Goal: Find specific page/section: Find specific page/section

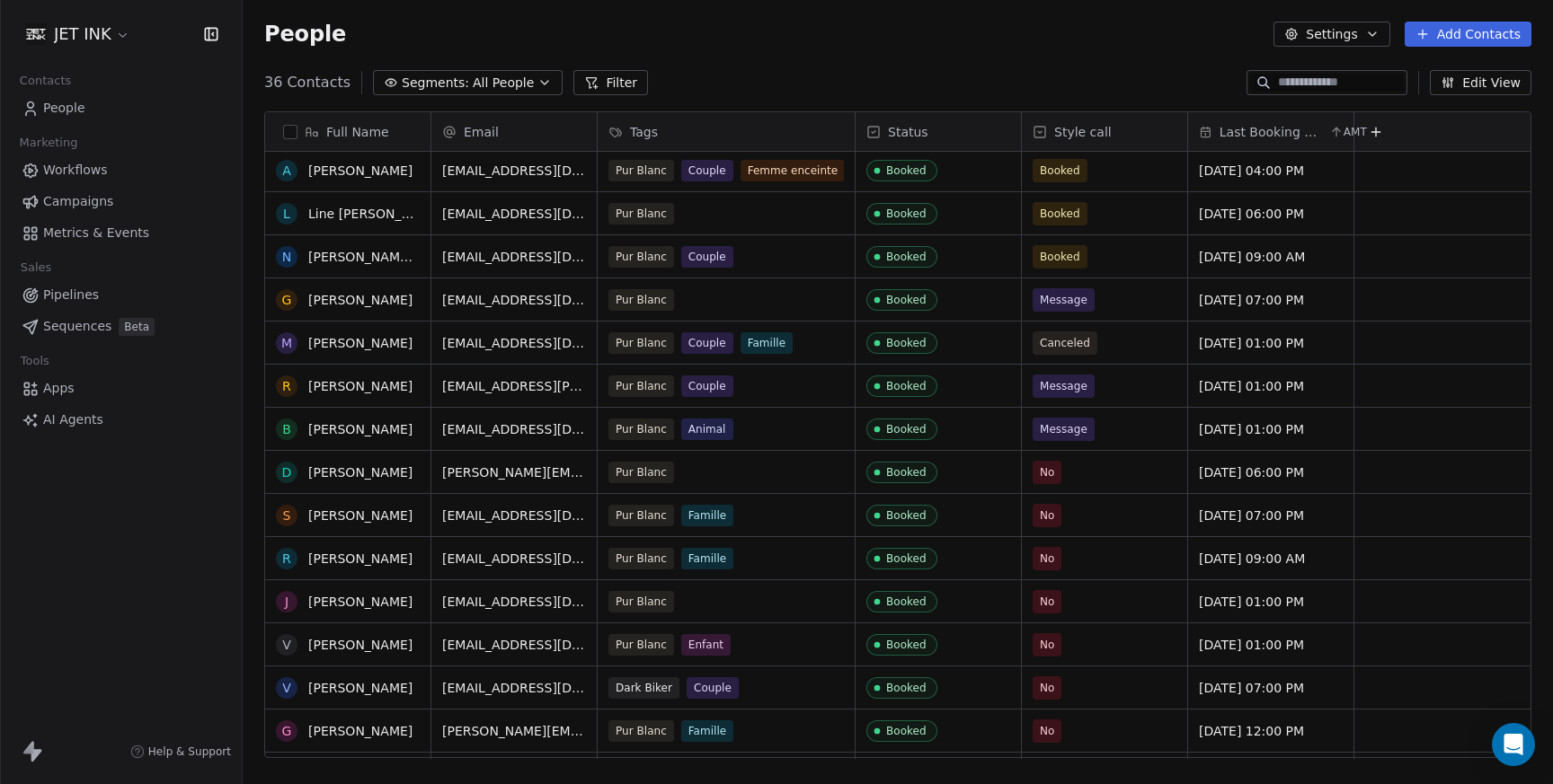
scroll to position [704, 0]
